Goal: Complete application form

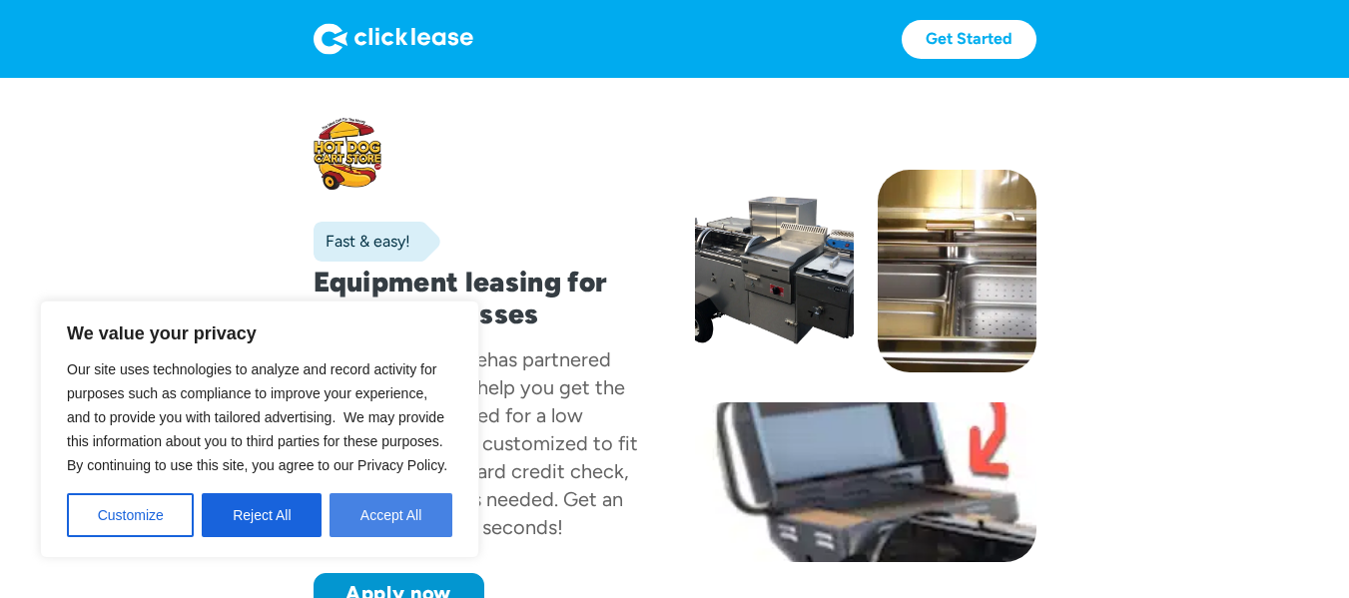
click at [408, 509] on button "Accept All" at bounding box center [391, 515] width 123 height 44
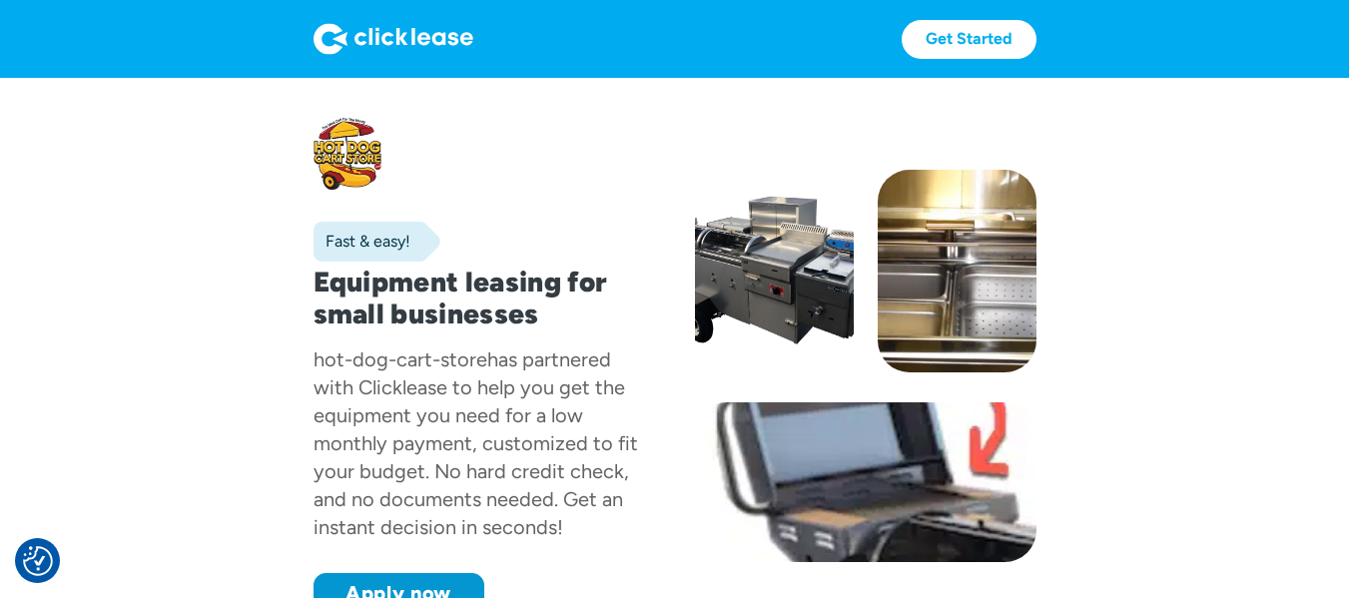
scroll to position [100, 0]
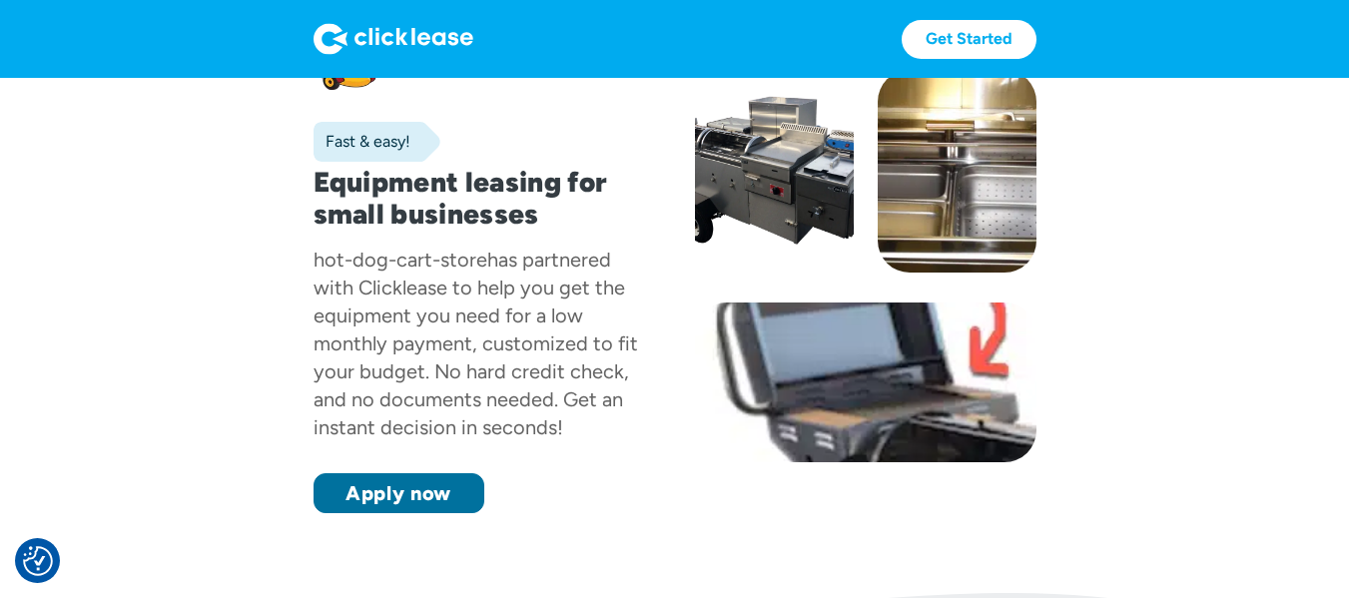
click at [463, 502] on link "Apply now" at bounding box center [399, 493] width 171 height 40
